Goal: Task Accomplishment & Management: Manage account settings

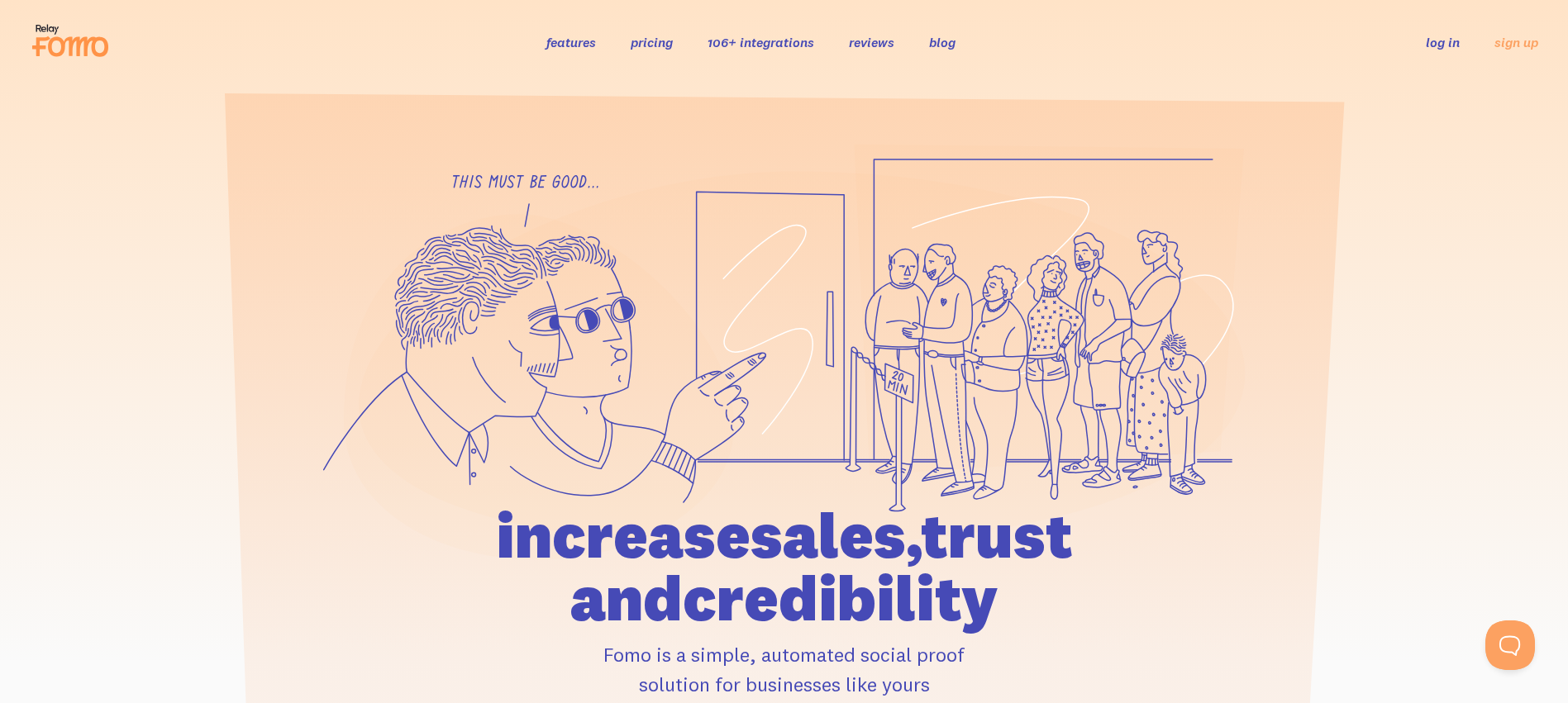
click at [1457, 46] on link "log in" at bounding box center [1442, 42] width 34 height 16
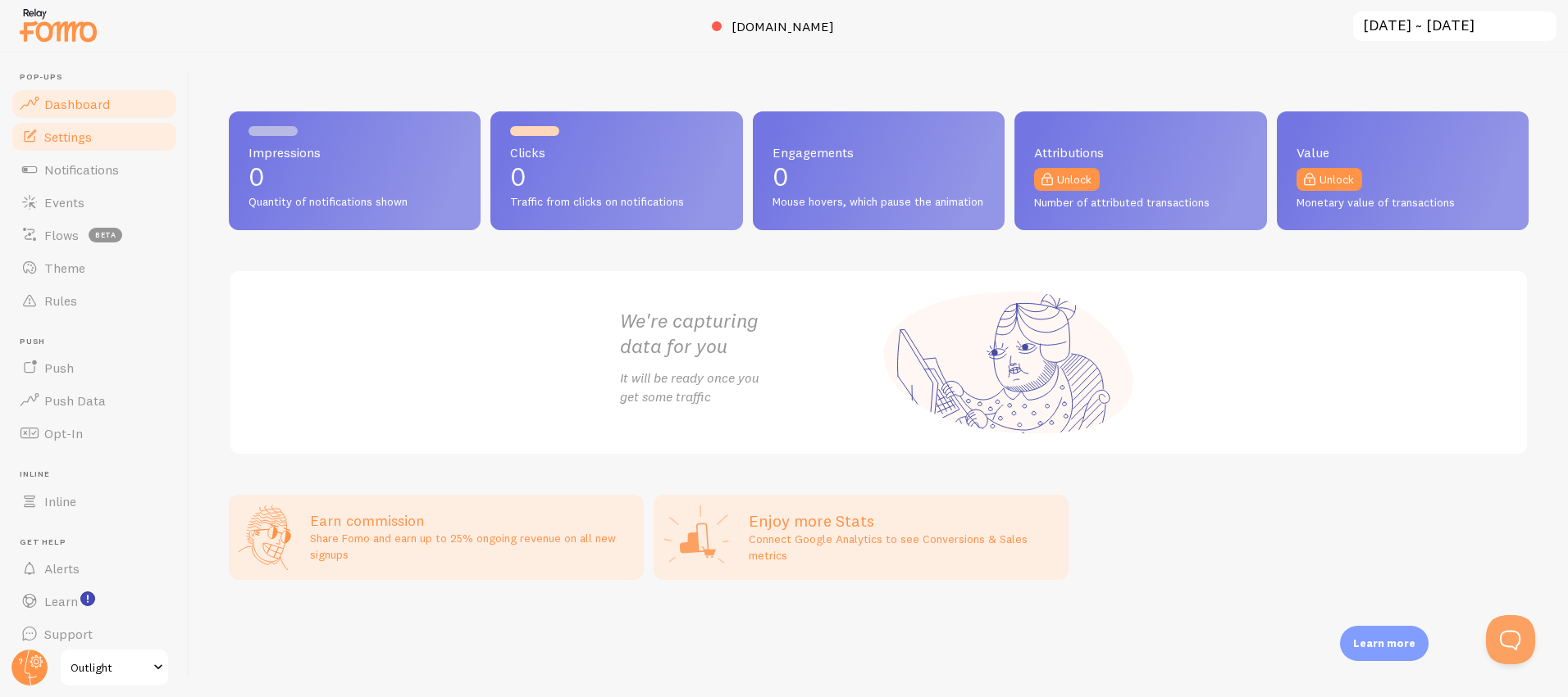
click at [82, 134] on span "Settings" at bounding box center [67, 136] width 48 height 16
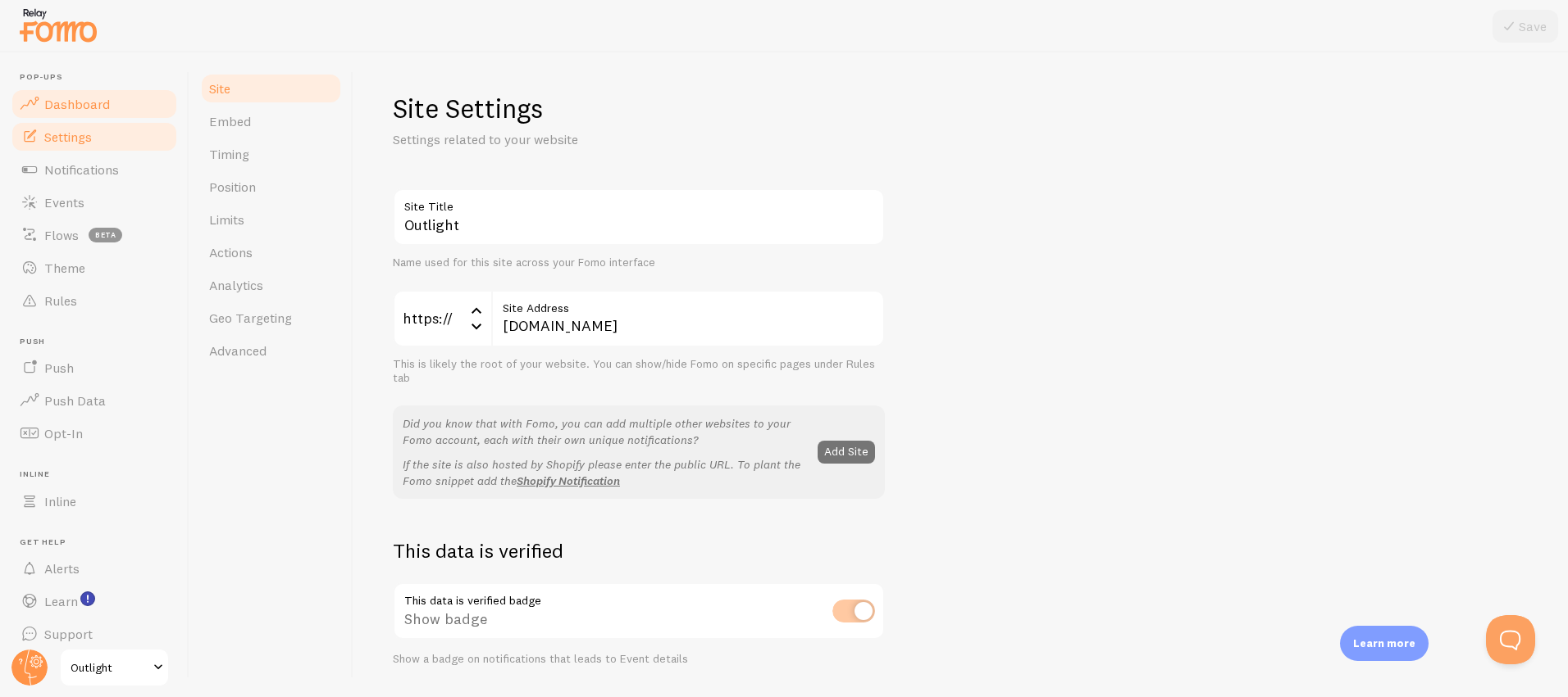
click at [84, 109] on span "Dashboard" at bounding box center [77, 103] width 66 height 16
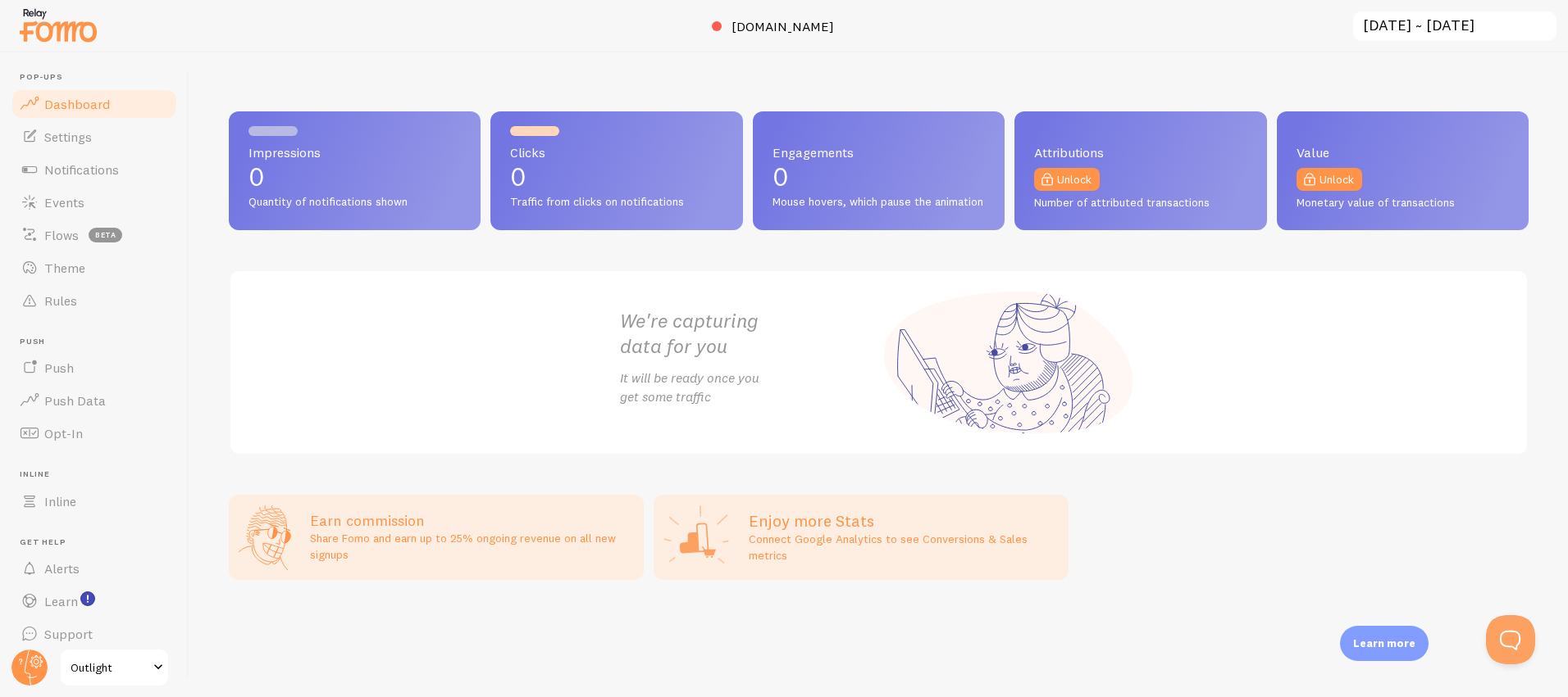
click at [84, 109] on span "Dashboard" at bounding box center [77, 103] width 66 height 16
click at [98, 136] on link "Settings" at bounding box center [94, 137] width 169 height 33
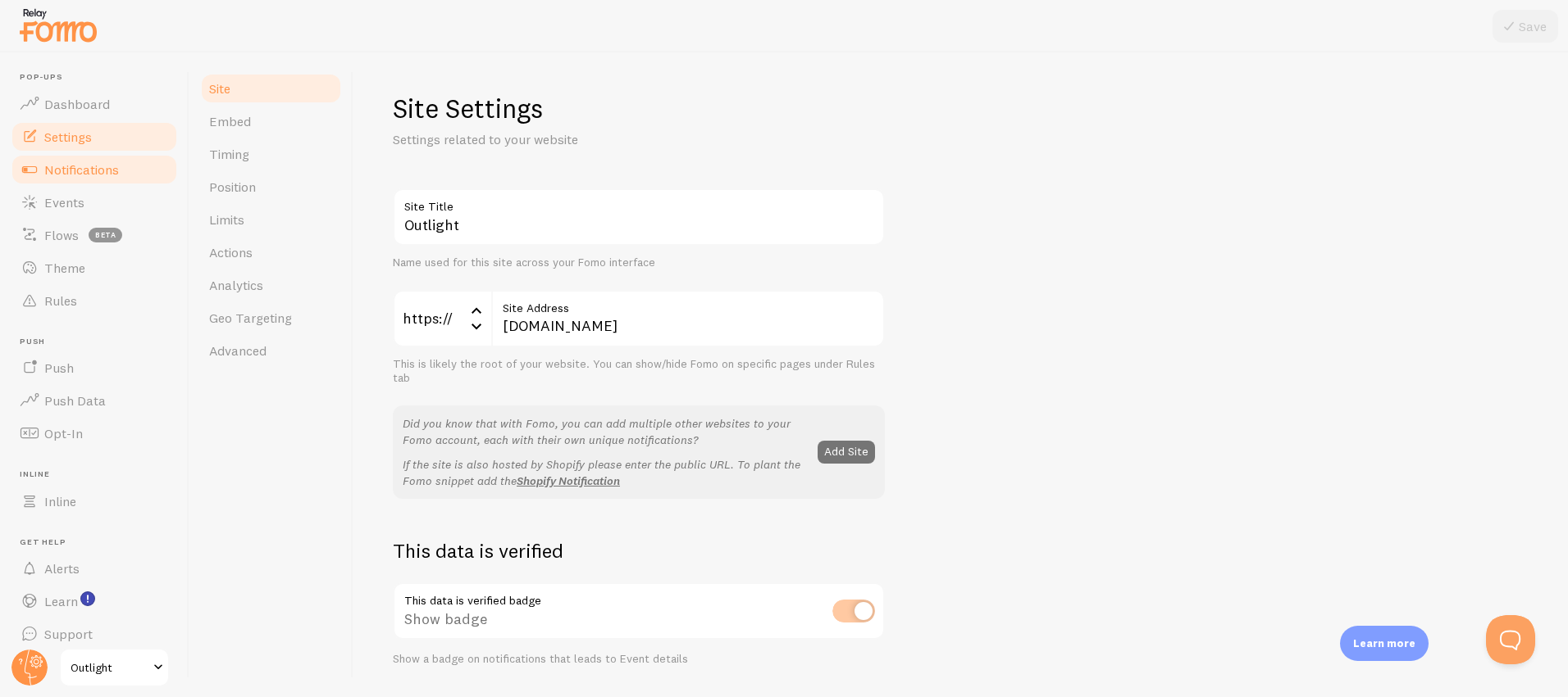
click at [98, 167] on span "Notifications" at bounding box center [82, 169] width 75 height 16
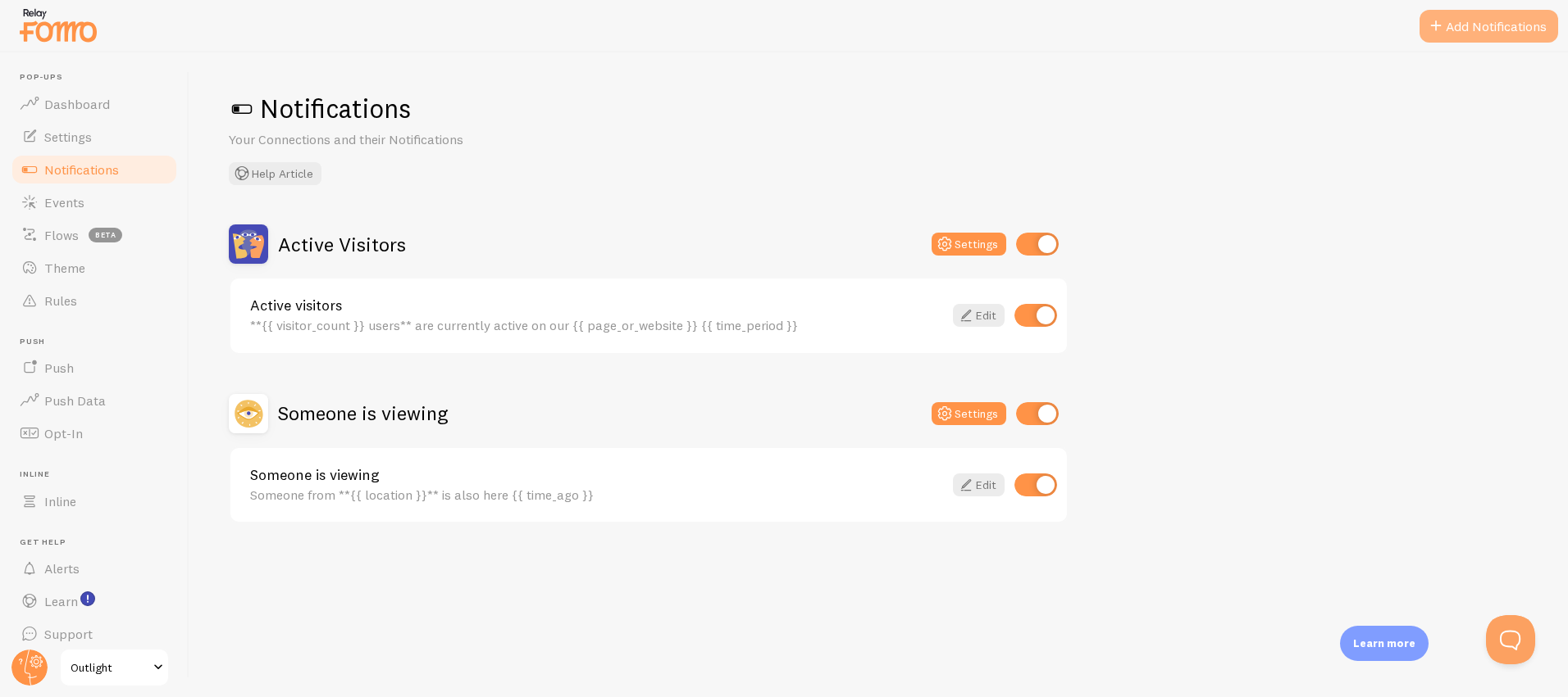
click at [1481, 27] on button "Add Notifications" at bounding box center [1488, 25] width 139 height 33
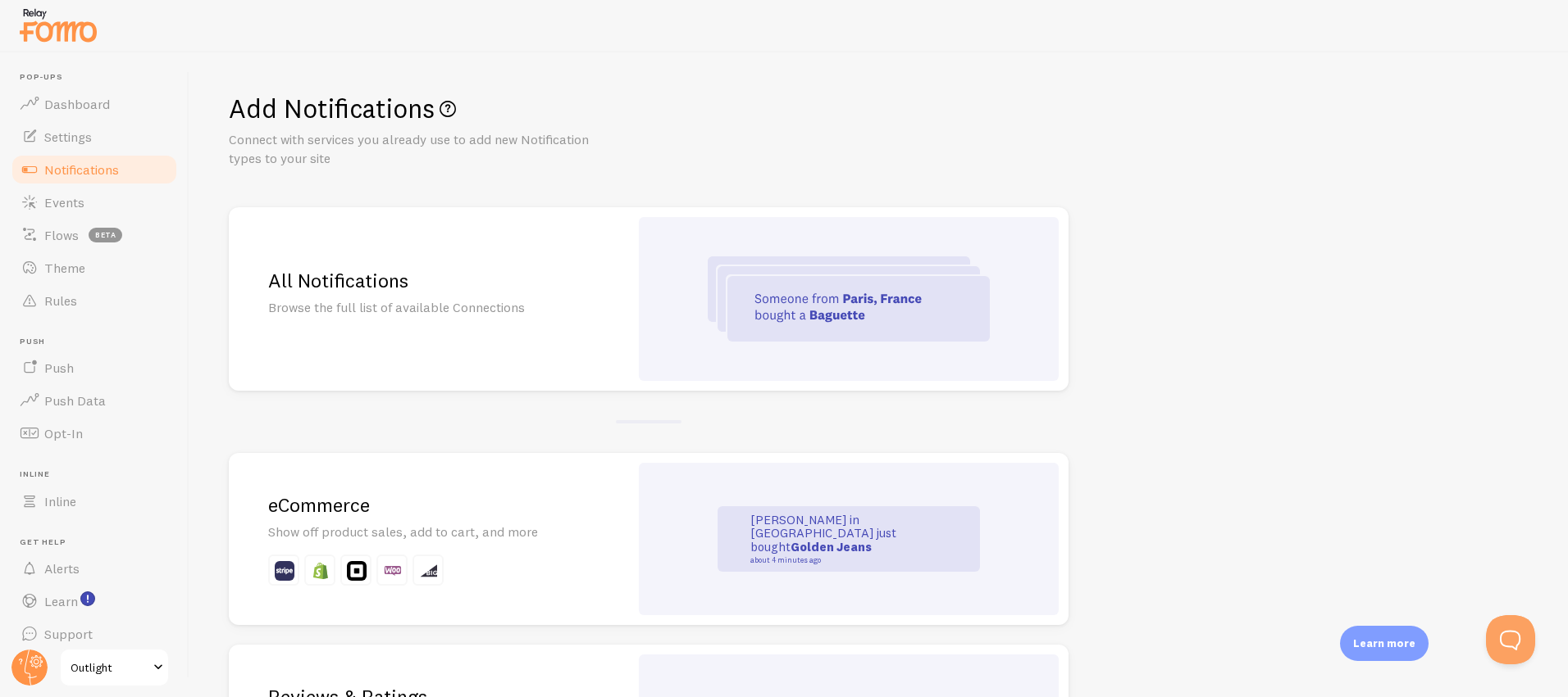
click at [498, 288] on h2 "All Notifications" at bounding box center [428, 280] width 321 height 25
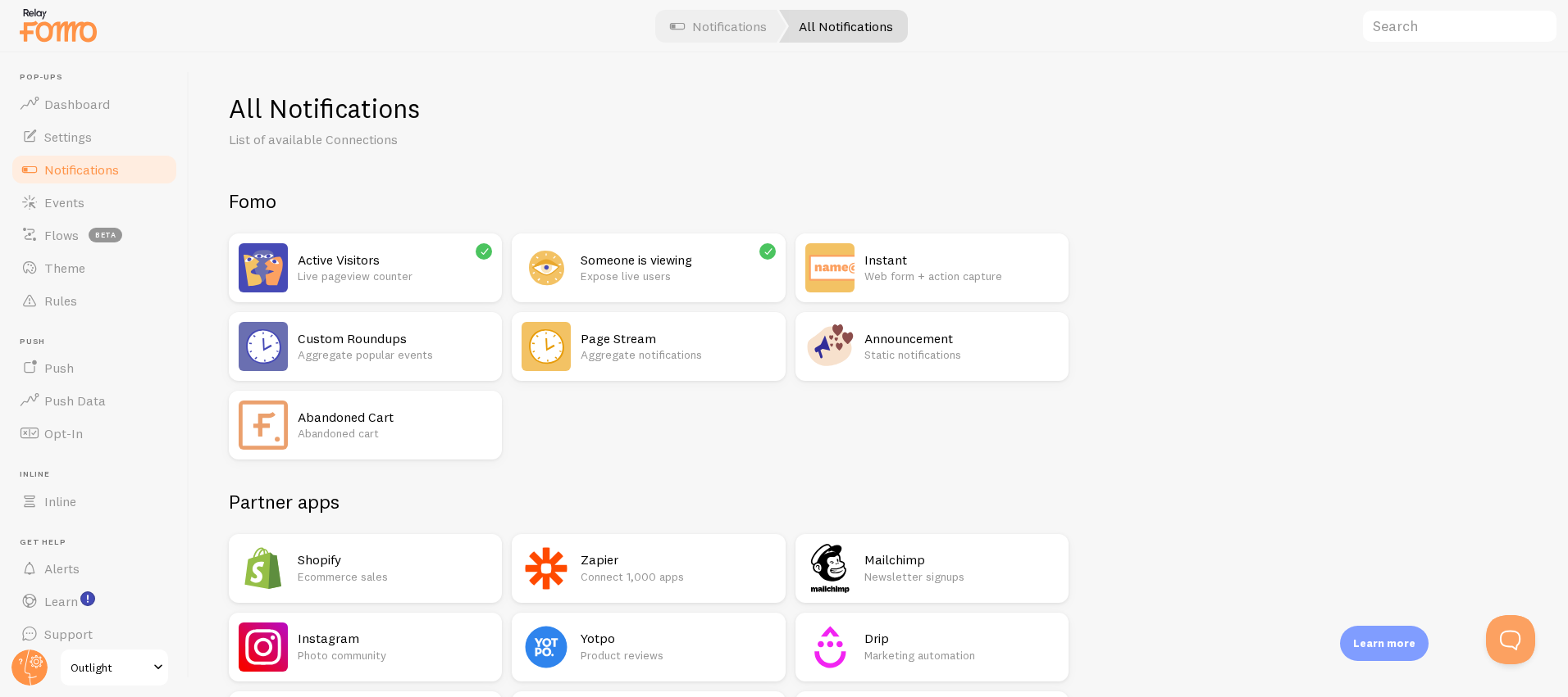
click at [417, 344] on h2 "Custom Roundups" at bounding box center [395, 339] width 194 height 17
click at [669, 341] on h2 "Page Stream" at bounding box center [677, 339] width 194 height 17
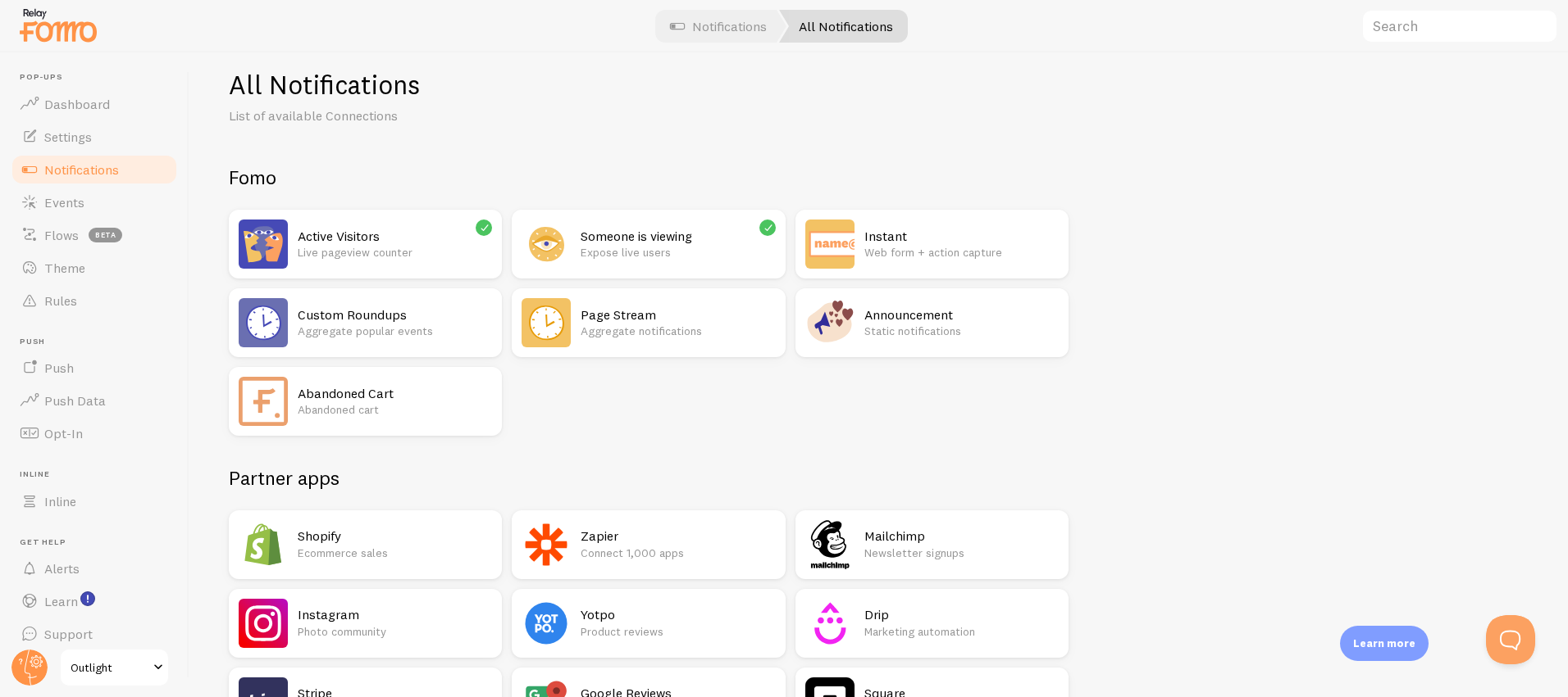
scroll to position [22, 0]
